Goal: Find specific page/section: Find specific page/section

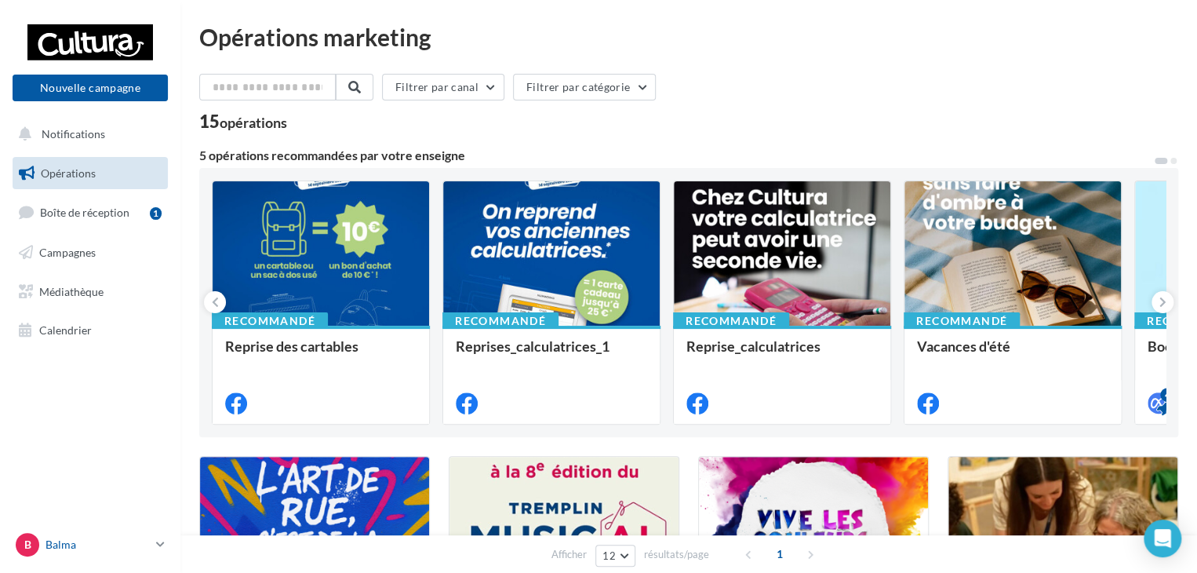
click at [71, 540] on p "Balma" at bounding box center [97, 544] width 104 height 16
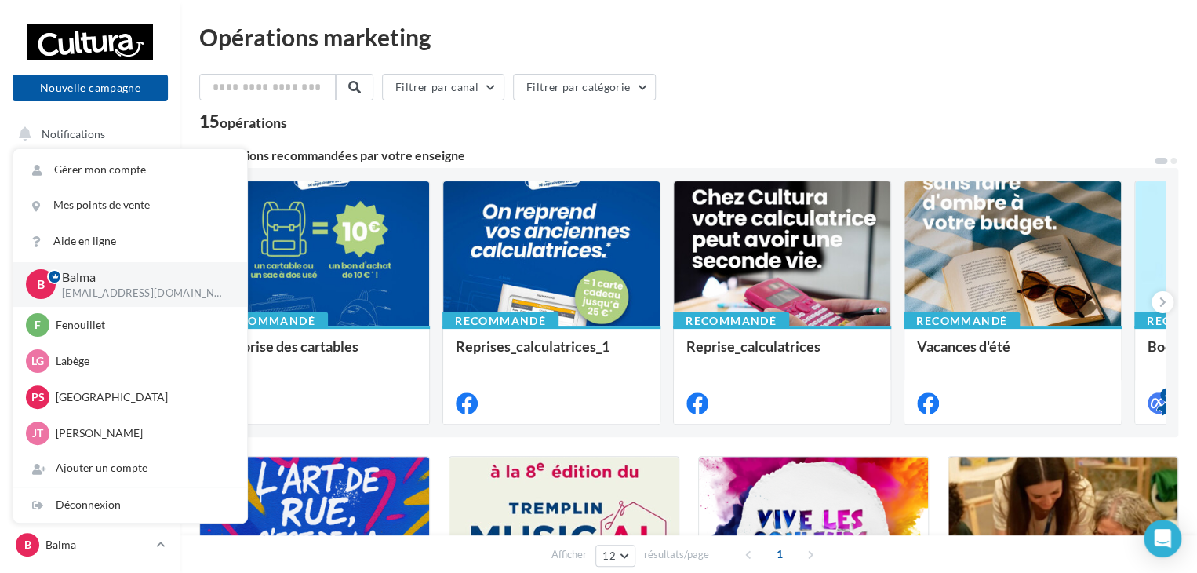
click at [387, 436] on div "Recommandé Reprise des cartables Recommandé Reprises_calculatrices_1 Recommandé…" at bounding box center [688, 302] width 979 height 269
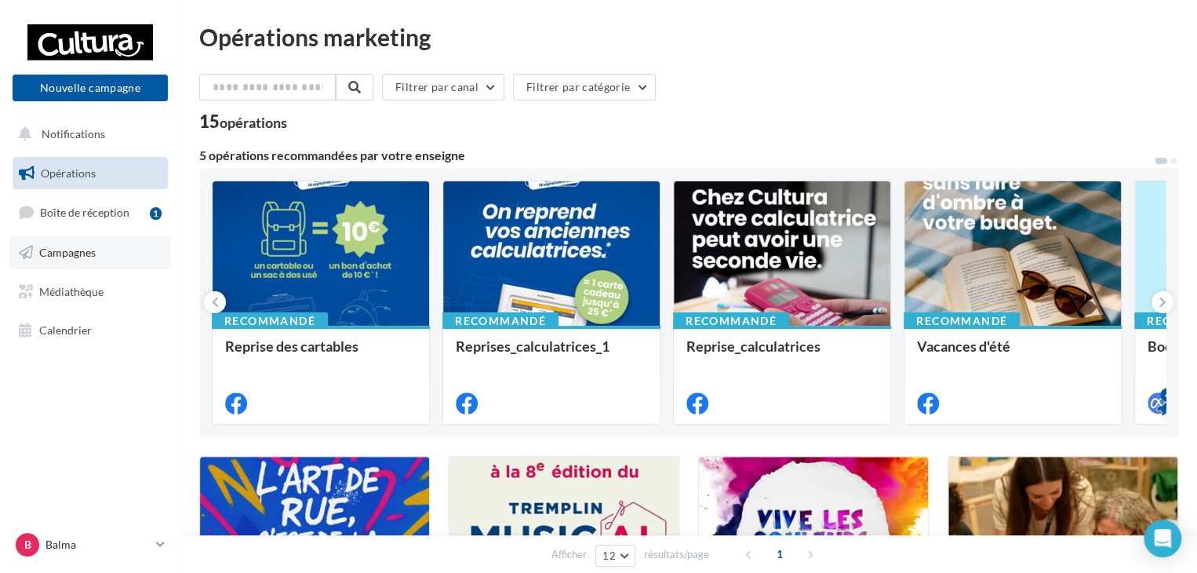
click at [93, 249] on span "Campagnes" at bounding box center [67, 251] width 56 height 13
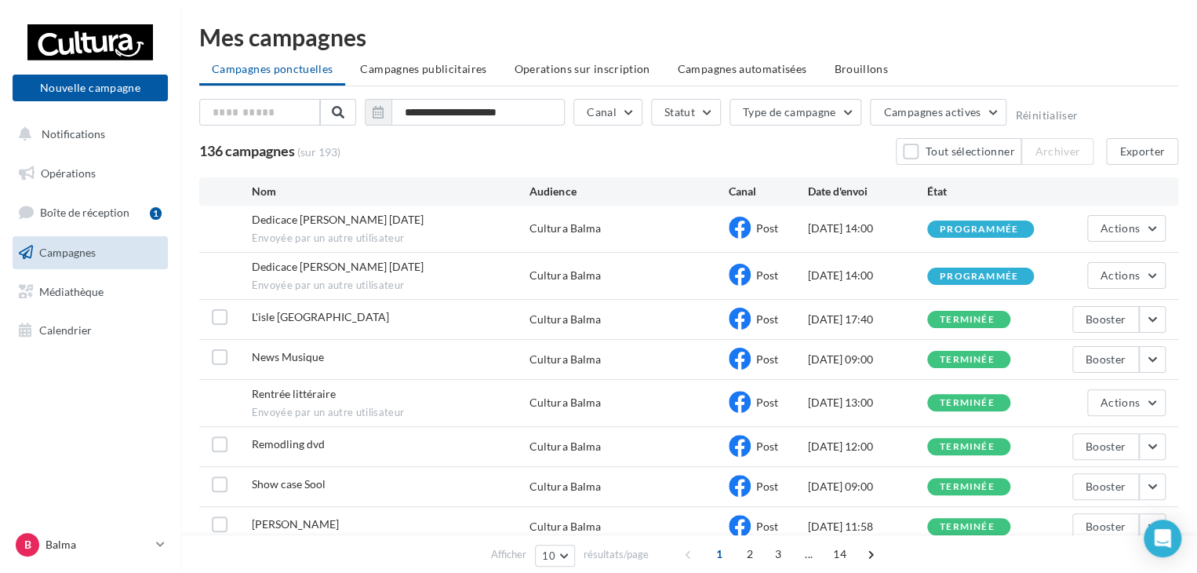
click at [302, 318] on span "L'isle Sur Tarn" at bounding box center [320, 316] width 137 height 13
click at [42, 325] on span "Calendrier" at bounding box center [65, 329] width 53 height 13
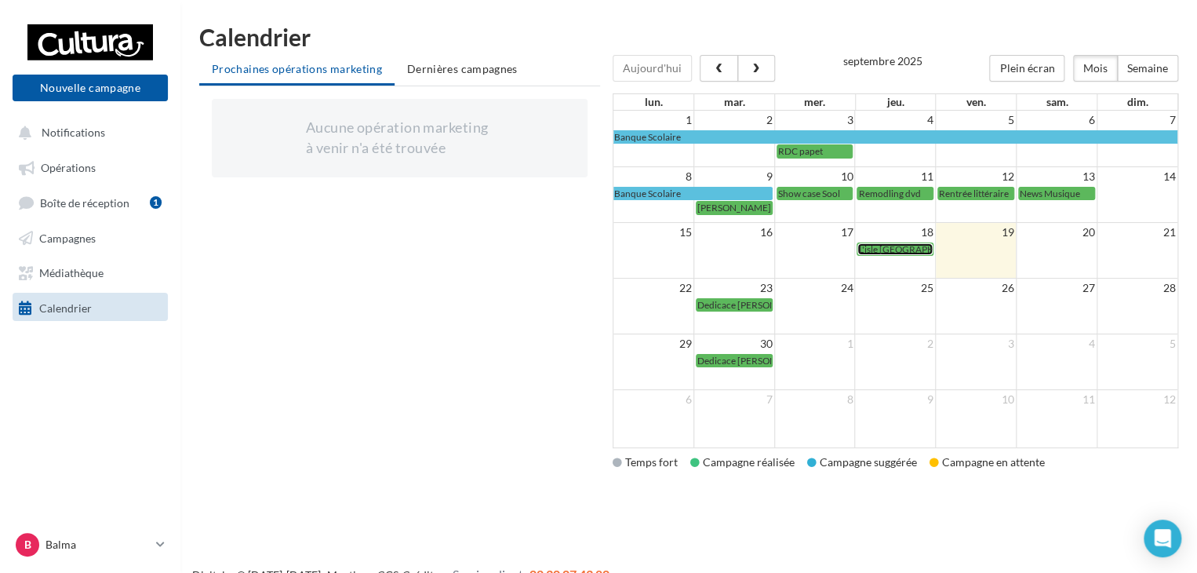
click at [893, 246] on span "L'isle Sur Tarn" at bounding box center [915, 249] width 115 height 12
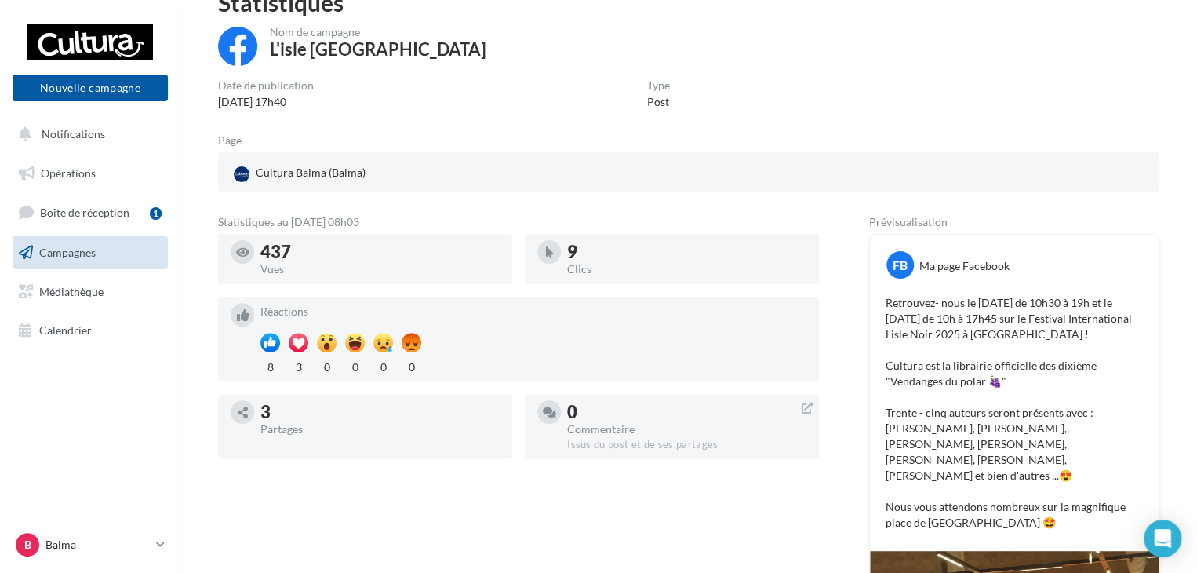
scroll to position [235, 0]
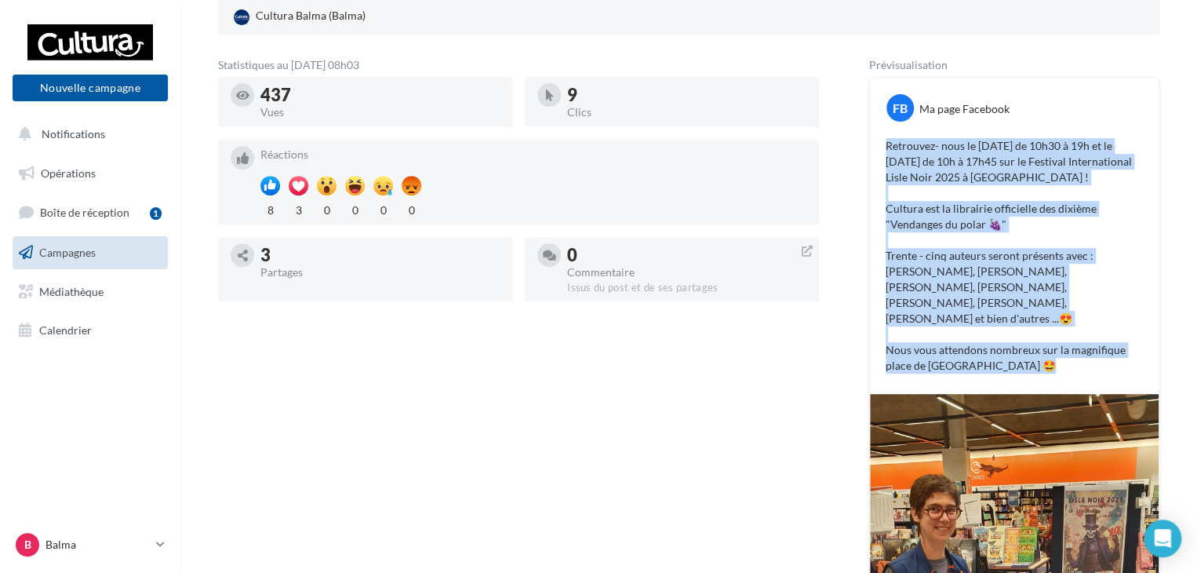
drag, startPoint x: 1036, startPoint y: 367, endPoint x: 872, endPoint y: 144, distance: 276.5
click at [874, 144] on div "Retrouvez- nous le [DATE] de 10h30 à 19h et le [DATE] de 10h à 17h45 sur le Fes…" at bounding box center [1014, 255] width 281 height 243
copy p "Retrouvez- nous le [DATE] de 10h30 à 19h et le [DATE] de 10h à 17h45 sur le Fes…"
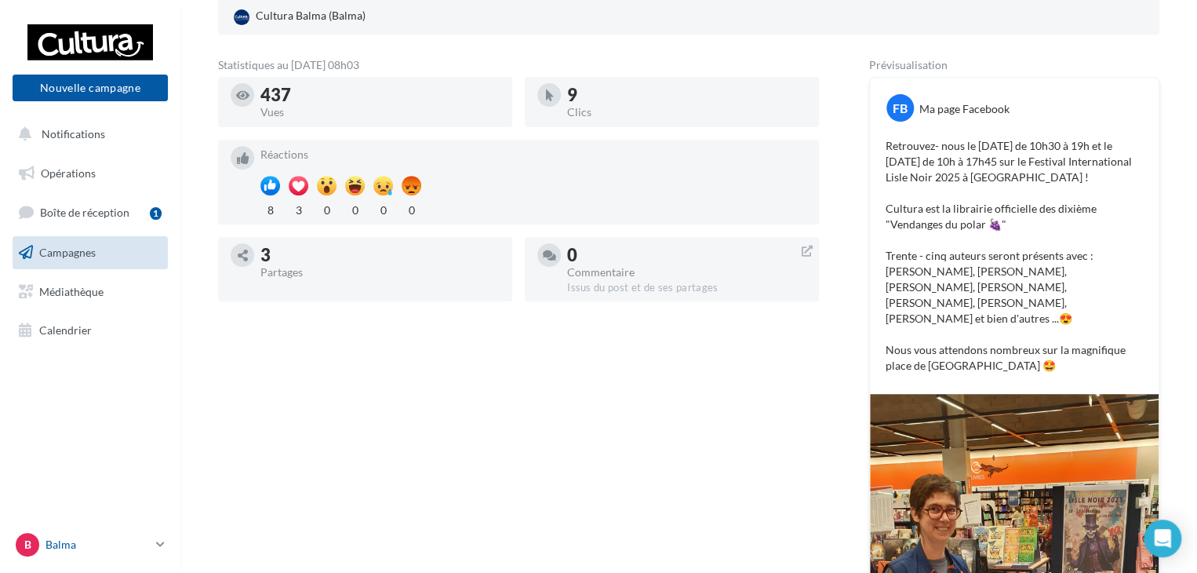
click at [158, 544] on icon at bounding box center [160, 543] width 9 height 13
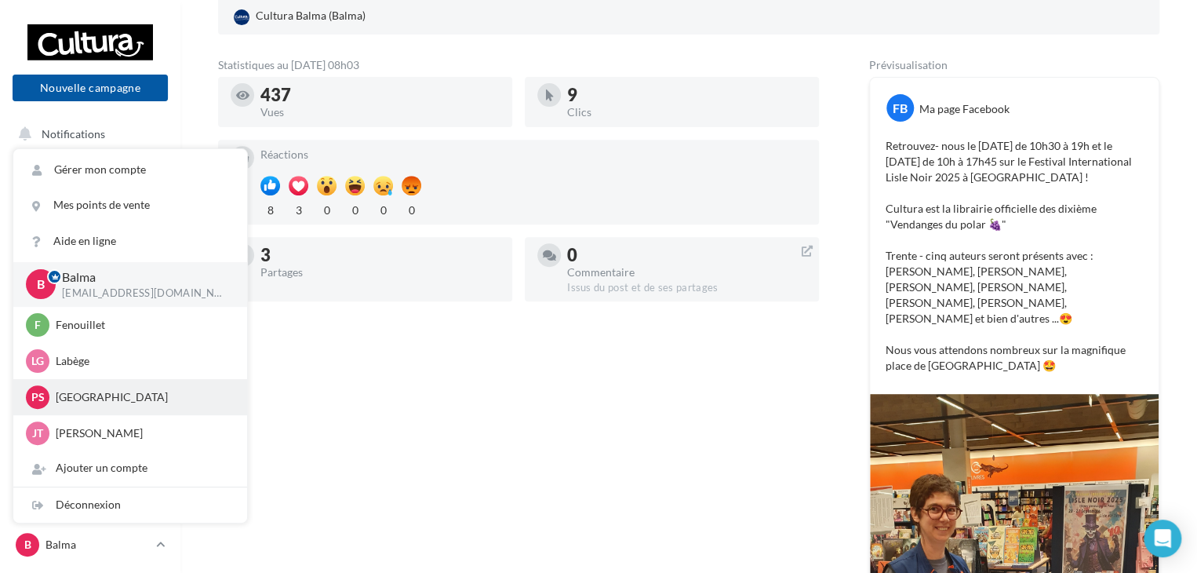
click at [104, 399] on p "[GEOGRAPHIC_DATA]" at bounding box center [142, 397] width 173 height 16
